Goal: Task Accomplishment & Management: Manage account settings

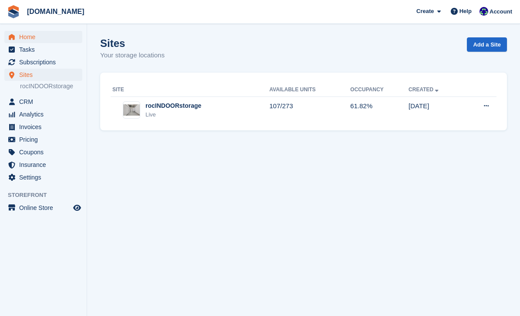
click at [32, 40] on span "Home" at bounding box center [45, 37] width 52 height 12
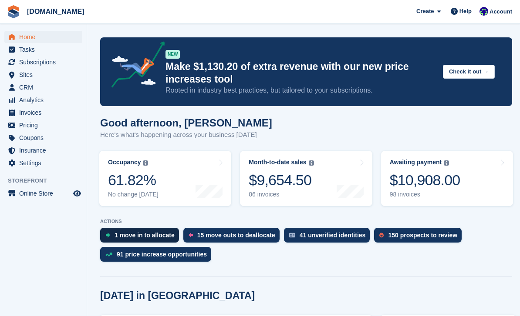
click at [134, 233] on div "1 move in to allocate" at bounding box center [144, 235] width 60 height 7
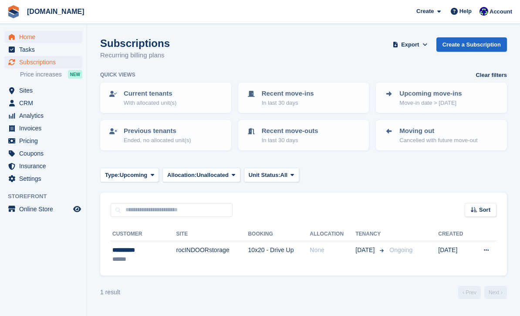
click at [31, 37] on span "Home" at bounding box center [45, 37] width 52 height 12
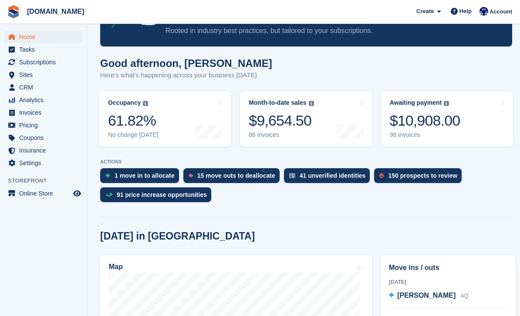
scroll to position [66, 0]
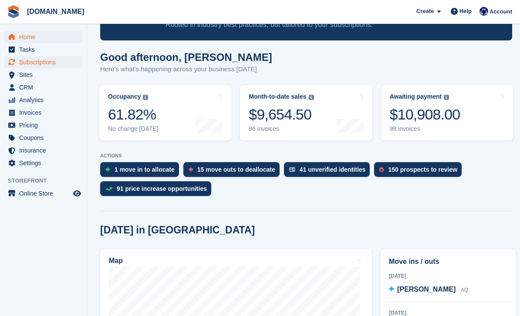
click at [44, 63] on span "Subscriptions" at bounding box center [45, 62] width 52 height 12
